Goal: Task Accomplishment & Management: Use online tool/utility

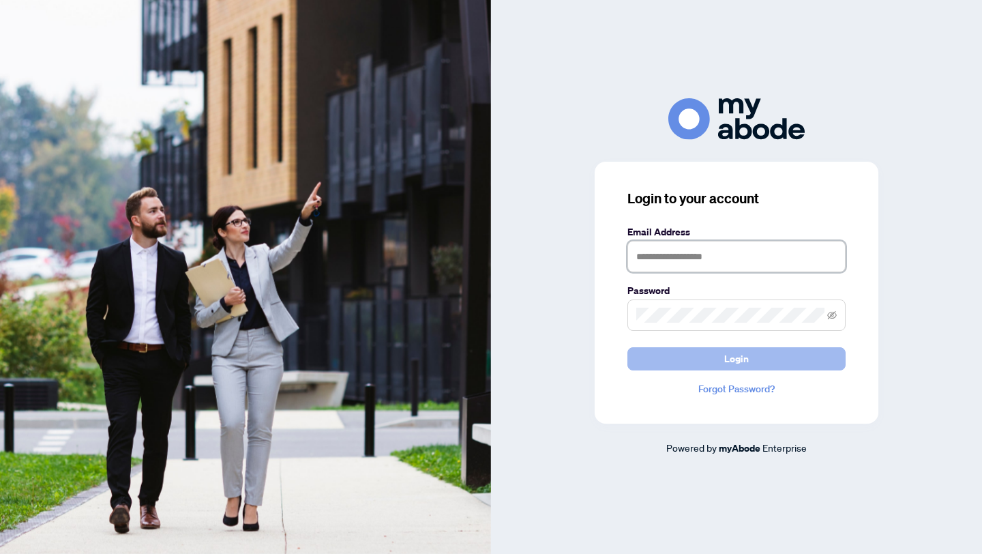
type input "**********"
click at [691, 363] on button "Login" at bounding box center [736, 358] width 218 height 23
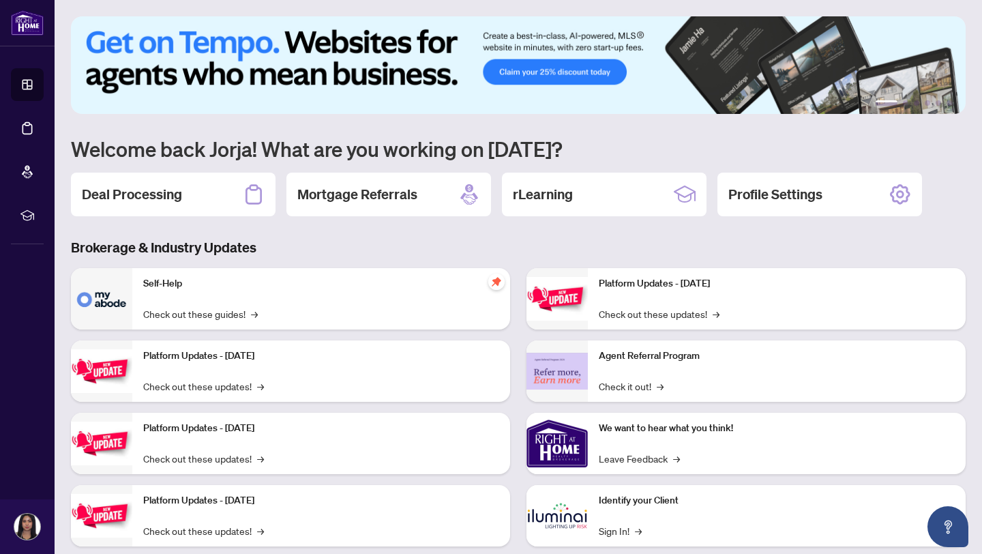
scroll to position [29, 0]
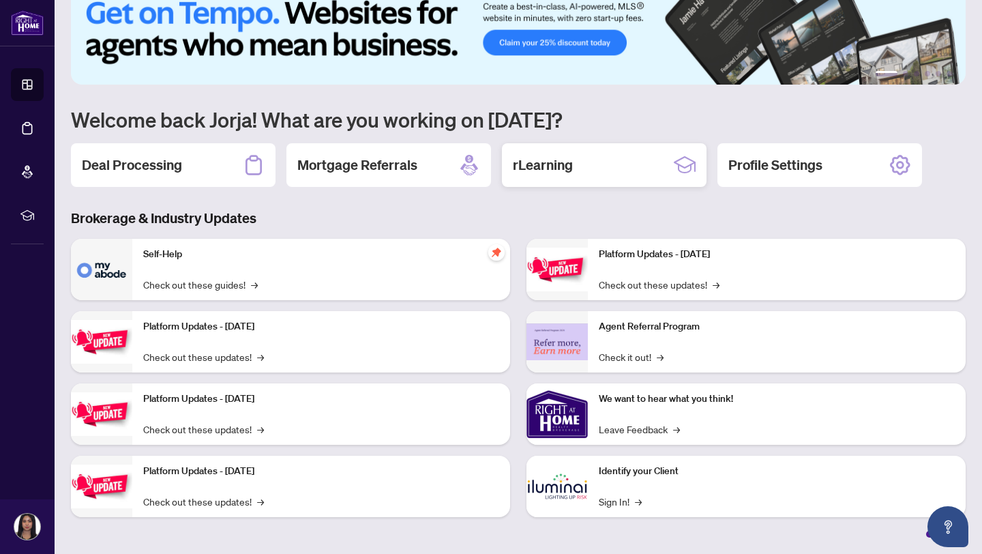
click at [576, 160] on div "rLearning" at bounding box center [604, 165] width 205 height 44
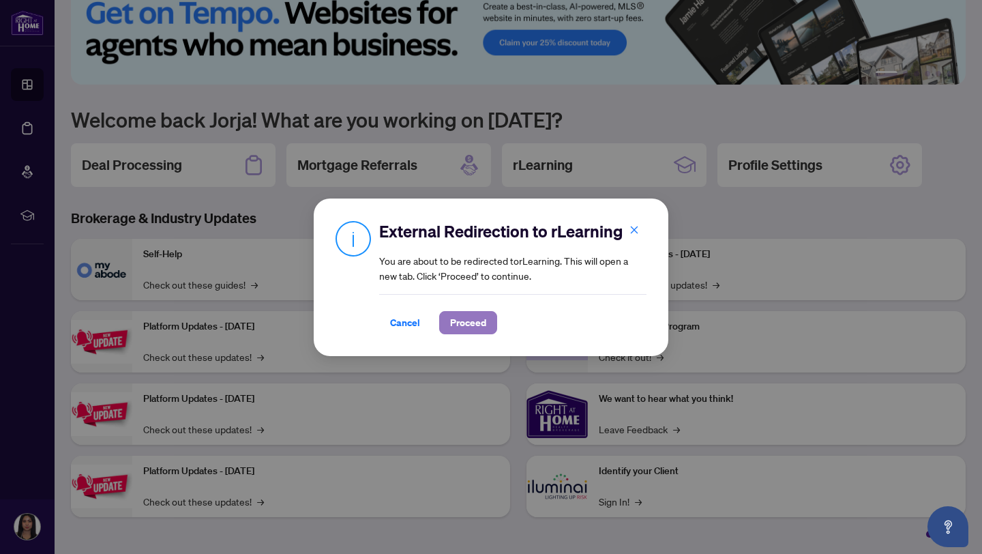
click at [479, 314] on span "Proceed" at bounding box center [468, 323] width 36 height 22
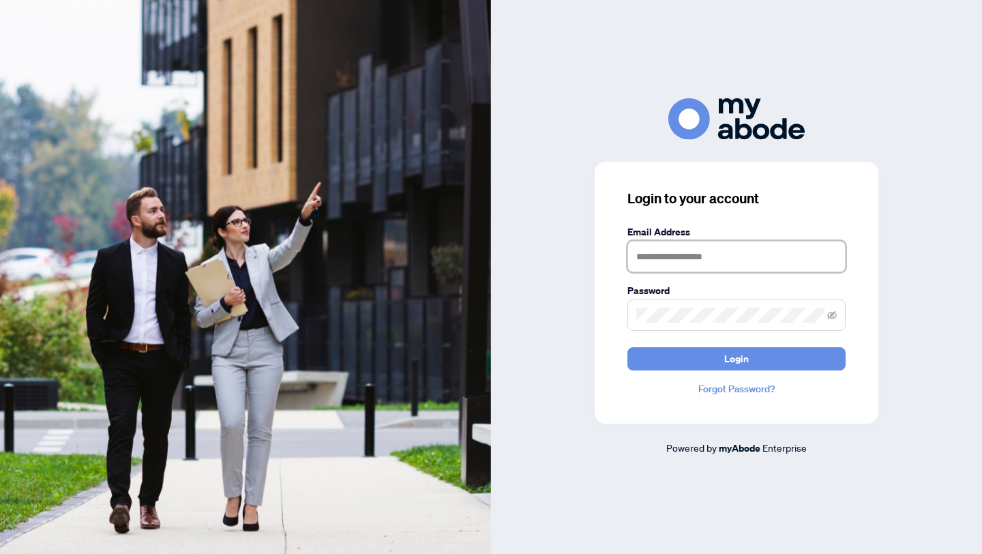
type input "**********"
click at [681, 256] on input "**********" at bounding box center [736, 256] width 218 height 31
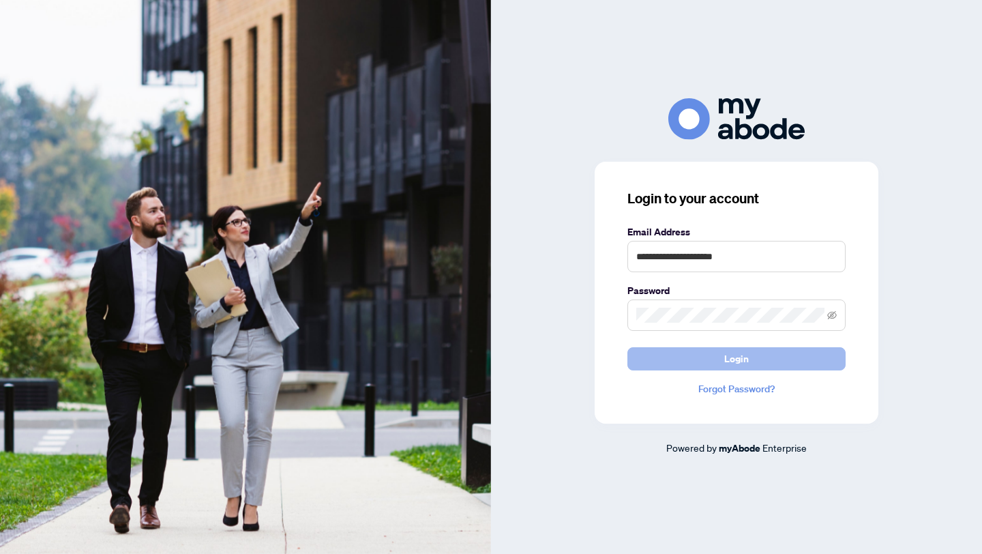
click at [653, 366] on button "Login" at bounding box center [736, 358] width 218 height 23
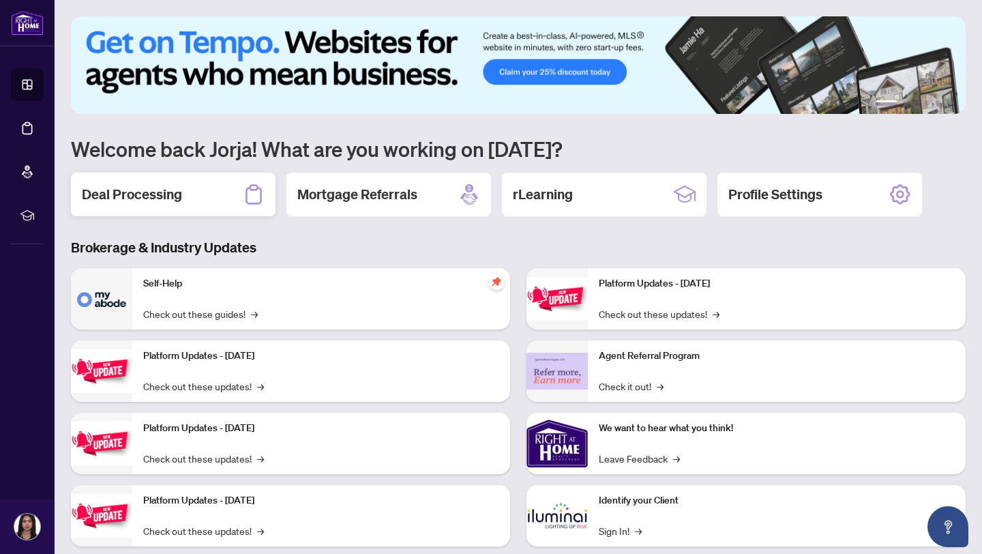
click at [231, 204] on div "Deal Processing" at bounding box center [173, 195] width 205 height 44
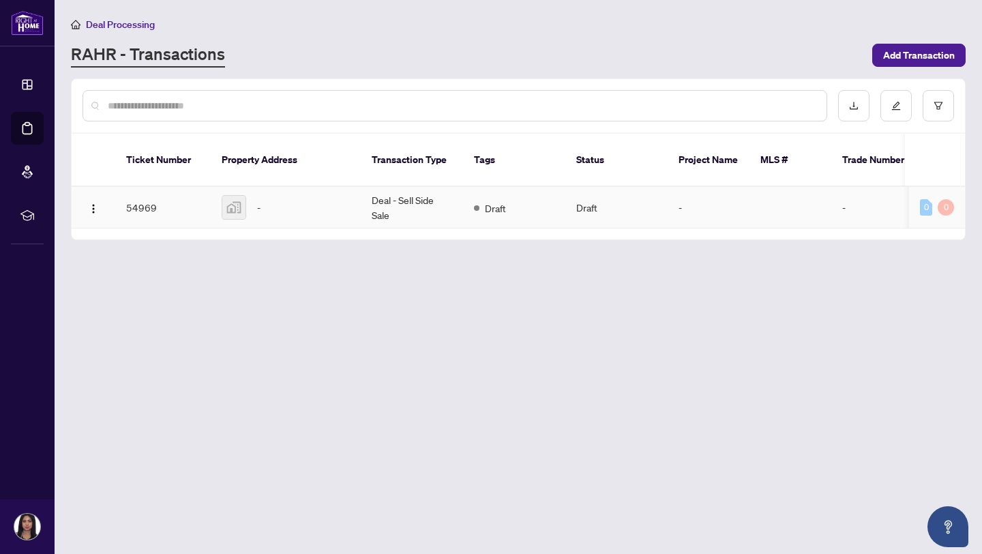
click at [366, 189] on td "Deal - Sell Side Sale" at bounding box center [412, 208] width 102 height 42
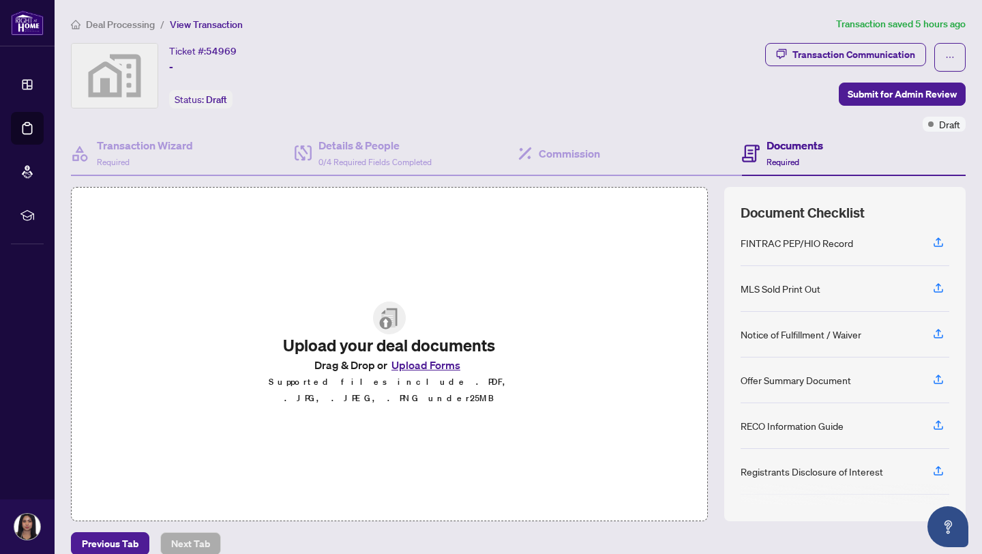
scroll to position [158, 0]
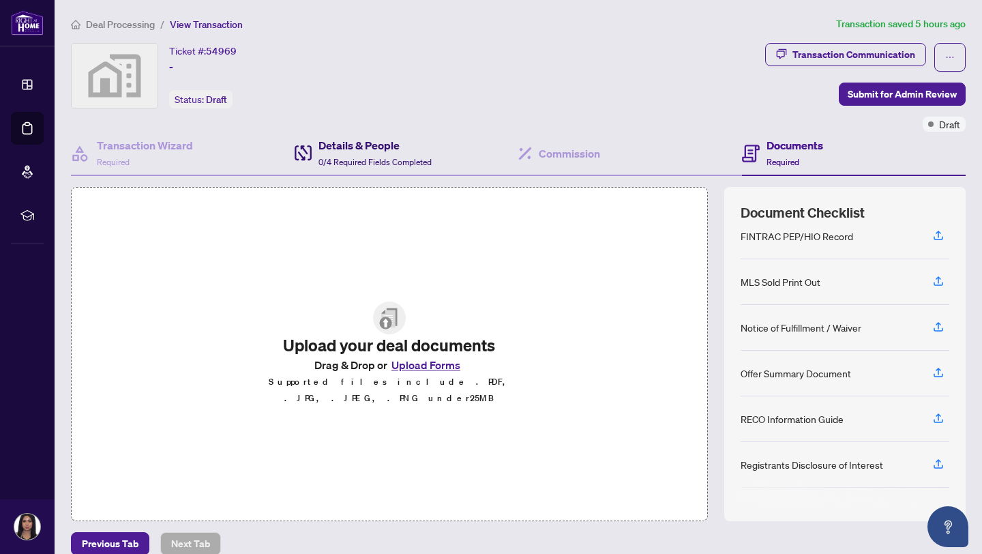
click at [319, 157] on span "0/4 Required Fields Completed" at bounding box center [375, 162] width 113 height 10
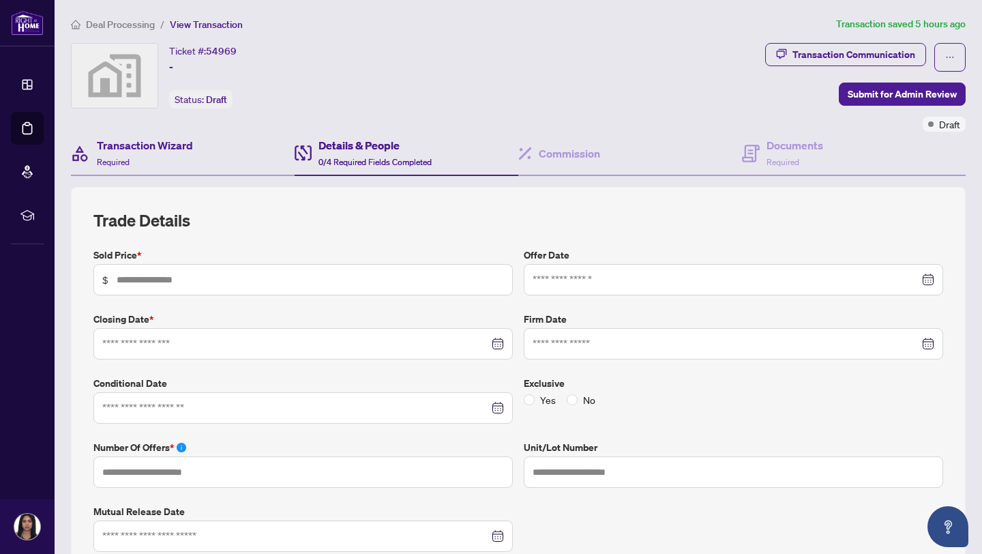
click at [193, 162] on div "Transaction Wizard Required" at bounding box center [183, 154] width 224 height 44
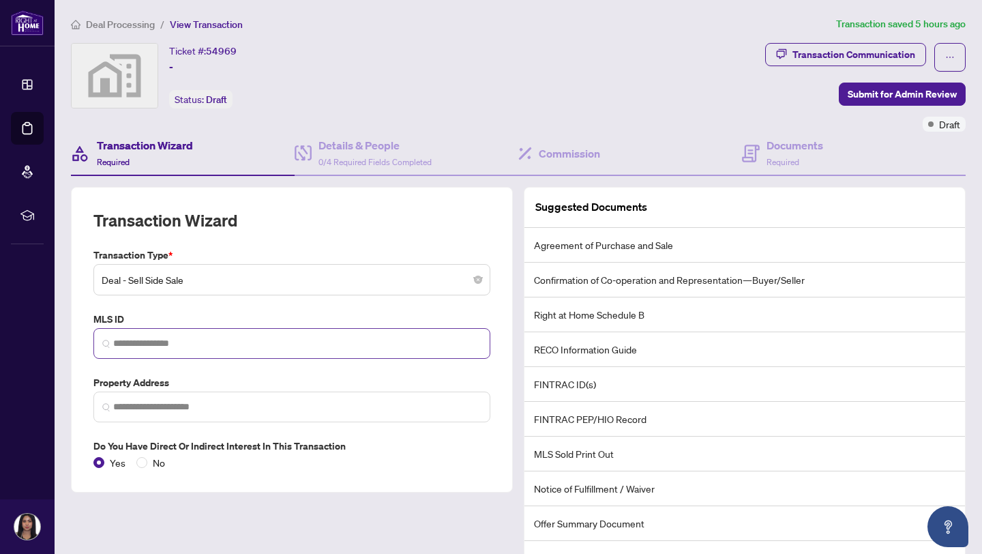
click at [152, 334] on span at bounding box center [291, 343] width 397 height 31
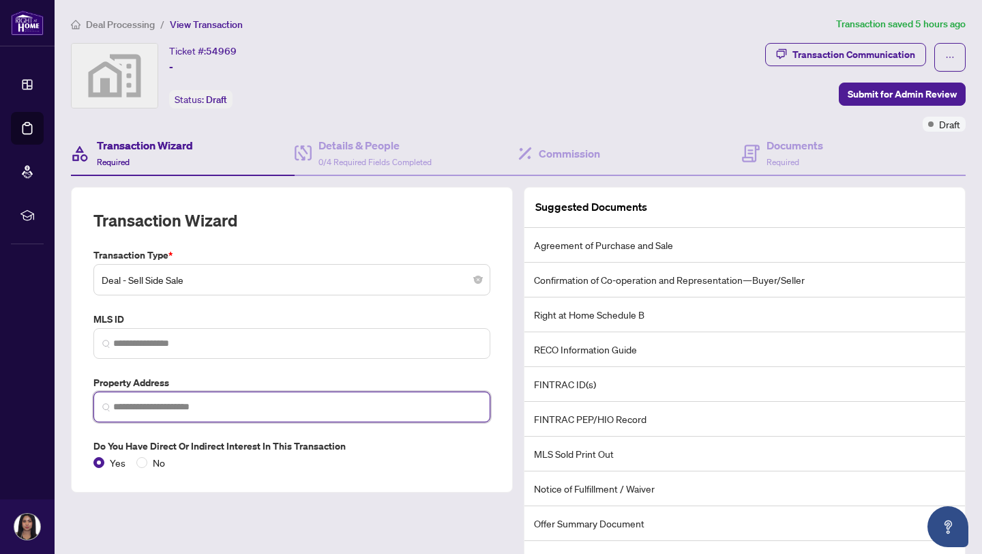
click at [162, 403] on input "search" at bounding box center [297, 407] width 368 height 14
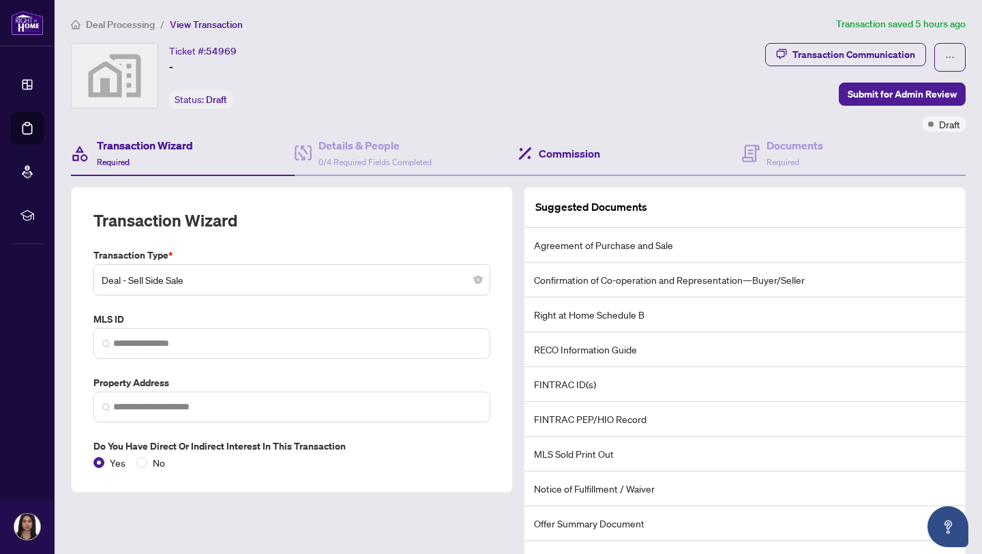
click at [546, 166] on div "Commission" at bounding box center [630, 154] width 224 height 44
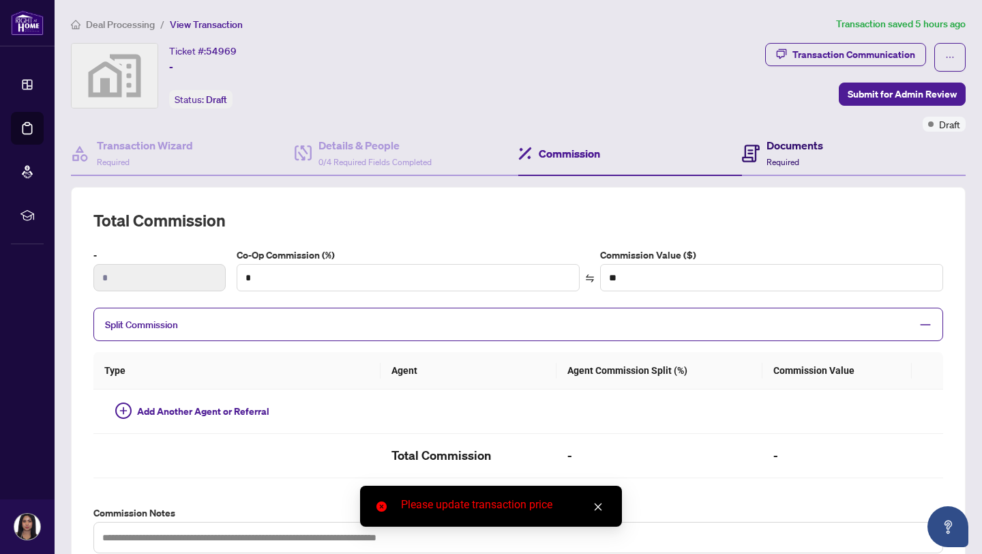
click at [743, 160] on icon at bounding box center [751, 154] width 18 height 18
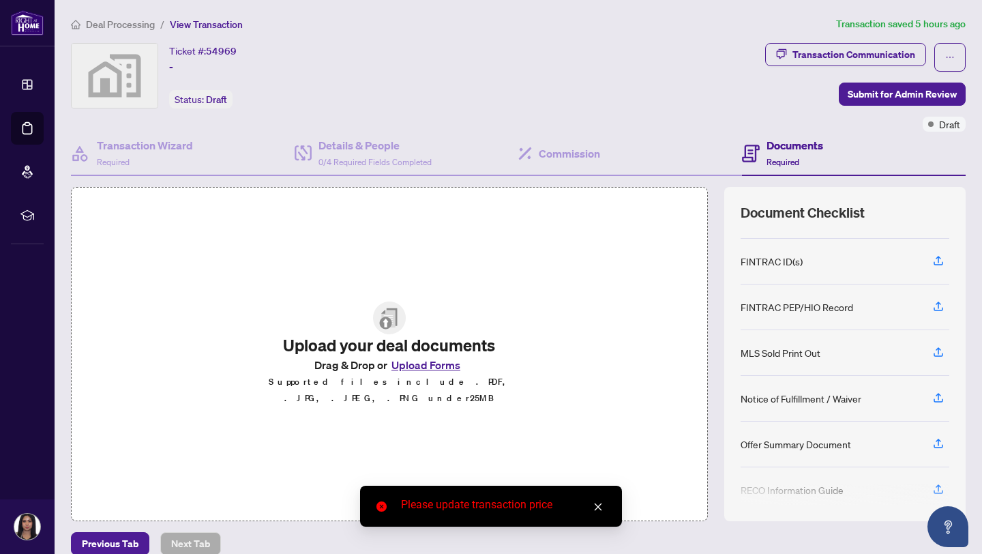
scroll to position [192, 0]
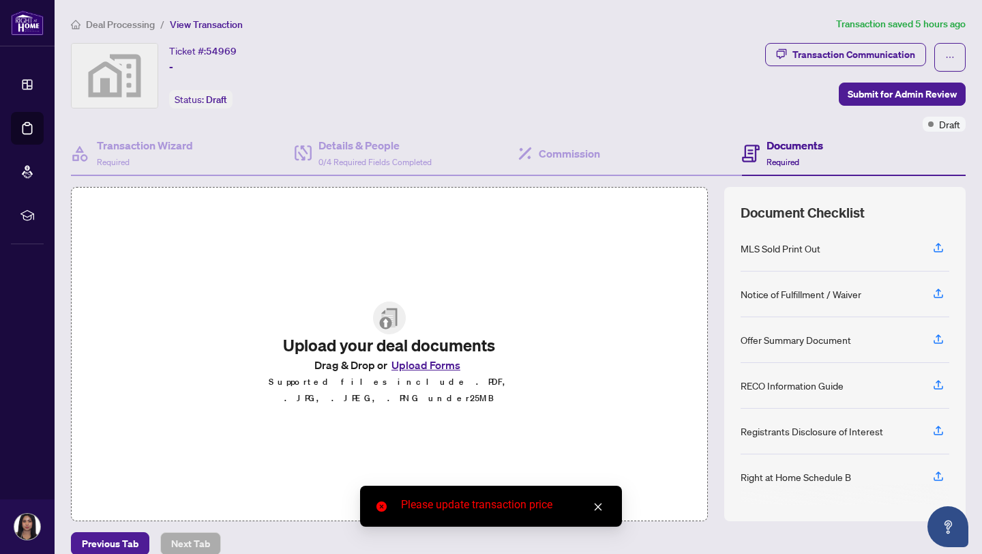
click at [597, 499] on link "Close" at bounding box center [598, 506] width 15 height 15
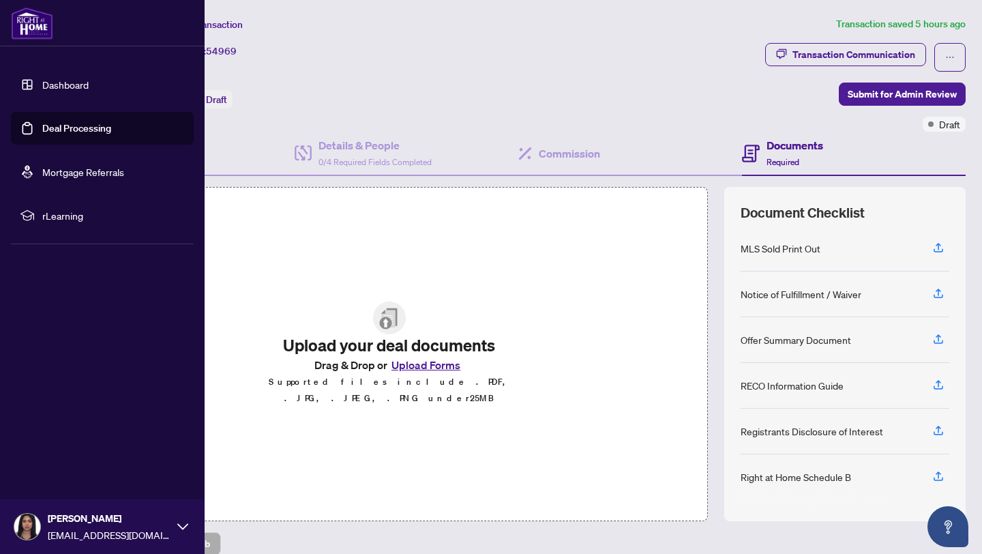
click at [27, 66] on li "Dashboard Deal Processing Mortgage Referrals rLearning" at bounding box center [102, 150] width 183 height 186
